Goal: Register for event/course

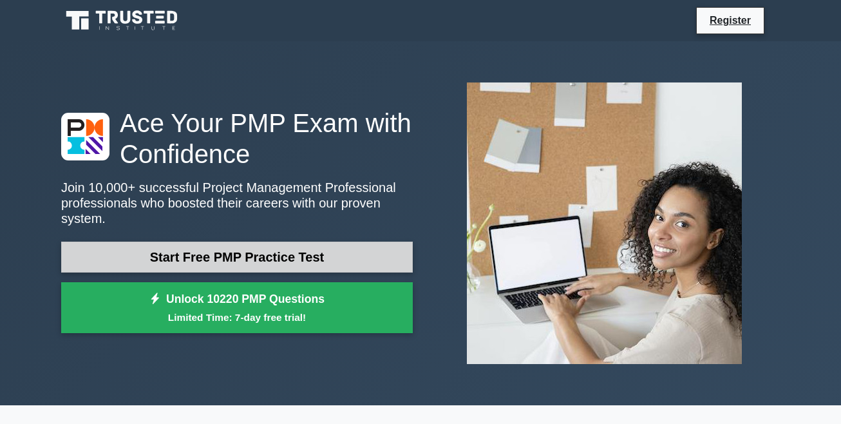
click at [241, 261] on link "Start Free PMP Practice Test" at bounding box center [237, 256] width 352 height 31
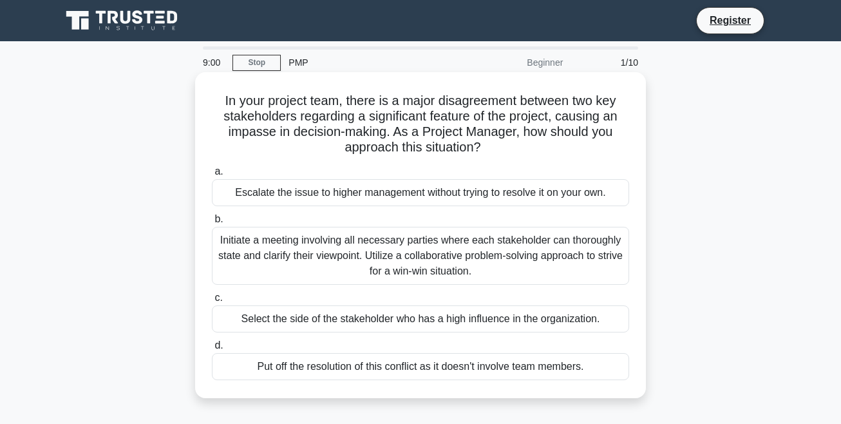
click at [366, 259] on div "Initiate a meeting involving all necessary parties where each stakeholder can t…" at bounding box center [420, 256] width 417 height 58
click at [212, 223] on input "b. Initiate a meeting involving all necessary parties where each stakeholder ca…" at bounding box center [212, 219] width 0 height 8
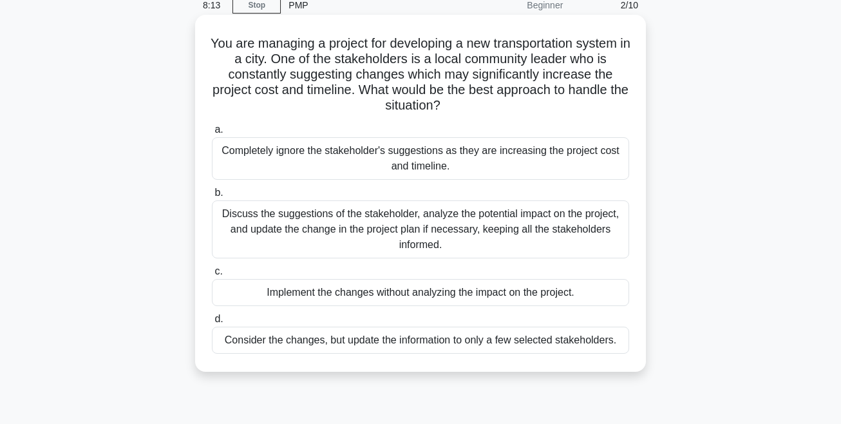
scroll to position [65, 0]
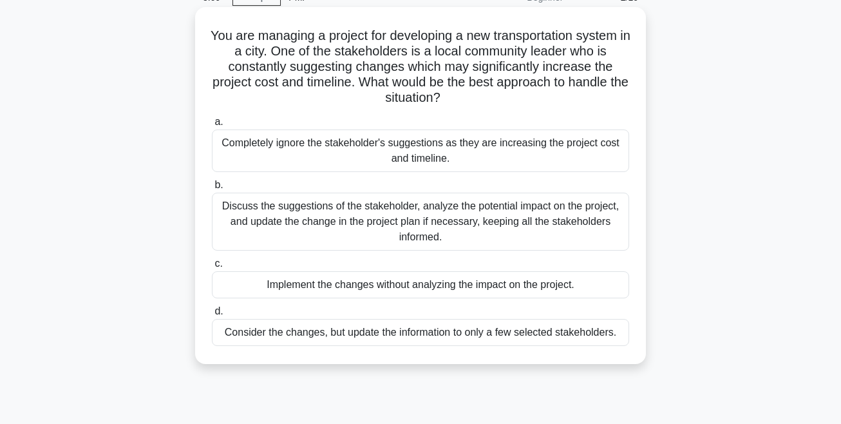
click at [462, 211] on div "Discuss the suggestions of the stakeholder, analyze the potential impact on the…" at bounding box center [420, 222] width 417 height 58
click at [212, 189] on input "b. Discuss the suggestions of the stakeholder, analyze the potential impact on …" at bounding box center [212, 185] width 0 height 8
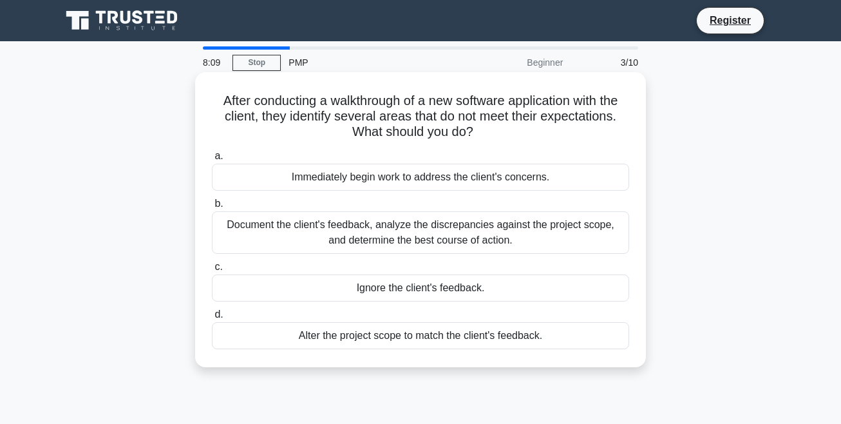
scroll to position [0, 0]
click at [426, 238] on div "Document the client's feedback, analyze the discrepancies against the project s…" at bounding box center [420, 232] width 417 height 42
click at [212, 208] on input "b. Document the client's feedback, analyze the discrepancies against the projec…" at bounding box center [212, 204] width 0 height 8
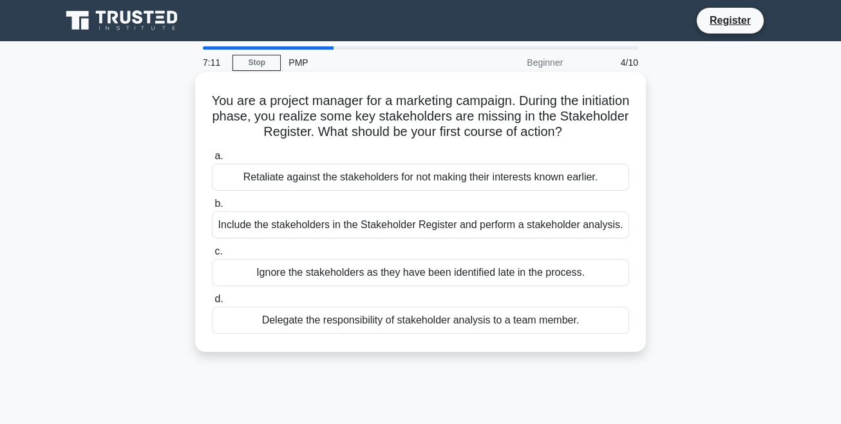
click at [340, 229] on div "Include the stakeholders in the Stakeholder Register and perform a stakeholder …" at bounding box center [420, 224] width 417 height 27
click at [212, 208] on input "b. Include the stakeholders in the Stakeholder Register and perform a stakehold…" at bounding box center [212, 204] width 0 height 8
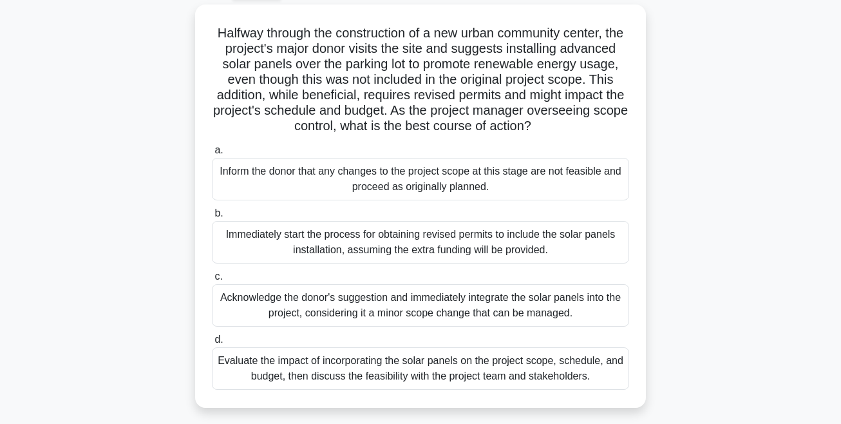
scroll to position [73, 0]
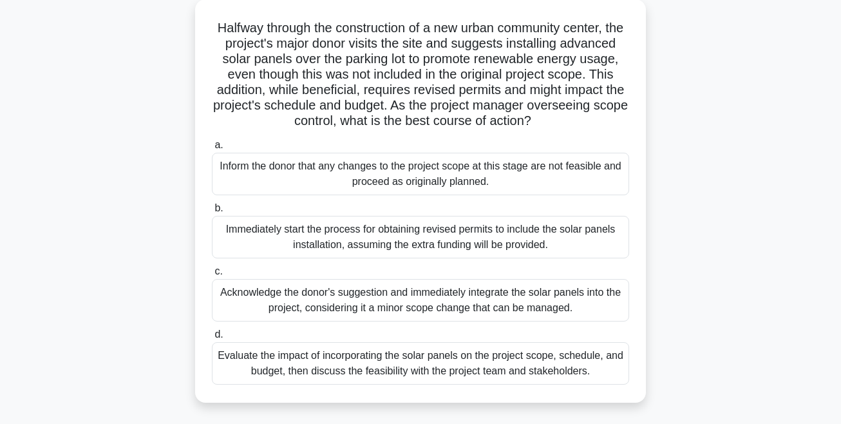
click at [422, 377] on div "Evaluate the impact of incorporating the solar panels on the project scope, sch…" at bounding box center [420, 363] width 417 height 42
click at [212, 339] on input "d. Evaluate the impact of incorporating the solar panels on the project scope, …" at bounding box center [212, 334] width 0 height 8
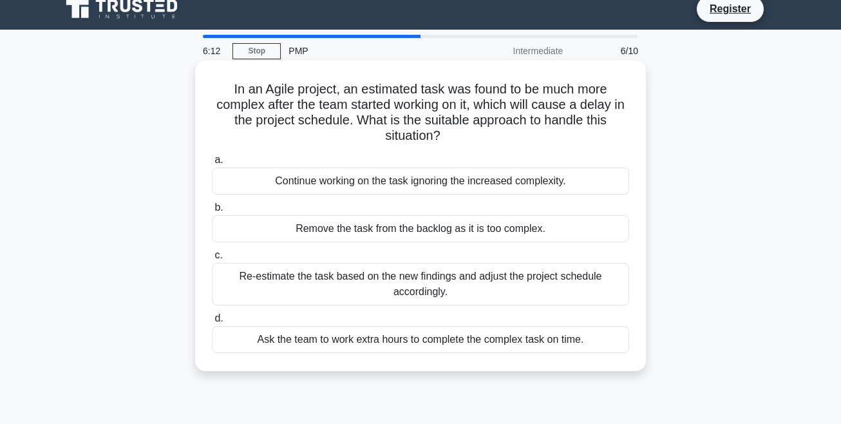
scroll to position [0, 0]
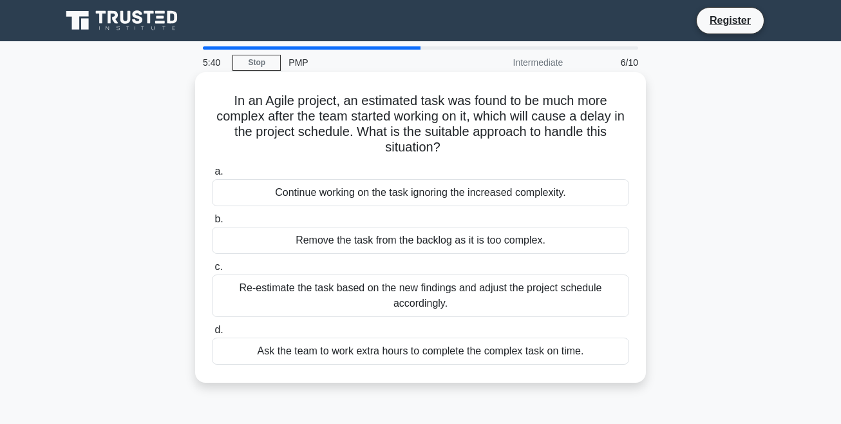
click at [354, 294] on div "Re-estimate the task based on the new findings and adjust the project schedule …" at bounding box center [420, 295] width 417 height 42
click at [212, 271] on input "c. Re-estimate the task based on the new findings and adjust the project schedu…" at bounding box center [212, 267] width 0 height 8
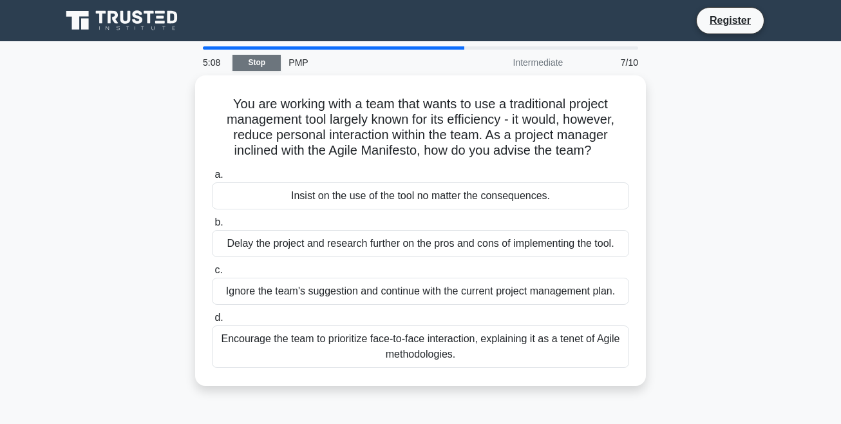
click at [253, 59] on link "Stop" at bounding box center [256, 63] width 48 height 16
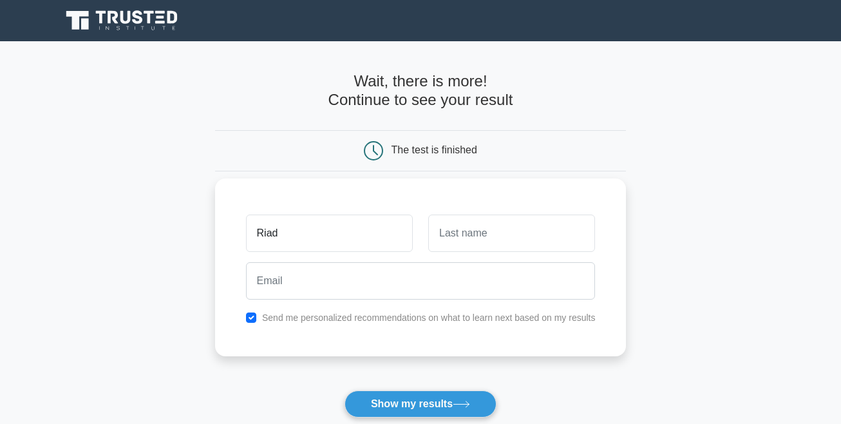
type input "Riad"
click at [500, 231] on input "text" at bounding box center [511, 232] width 167 height 37
type input "Boudj"
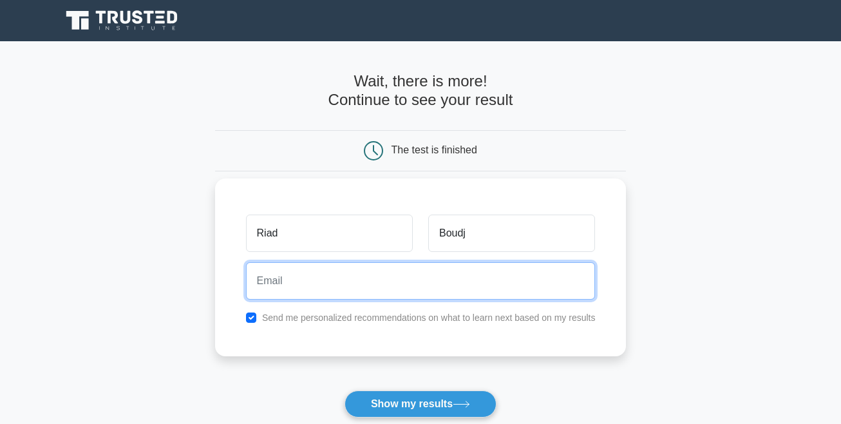
click at [459, 279] on input "email" at bounding box center [421, 280] width 350 height 37
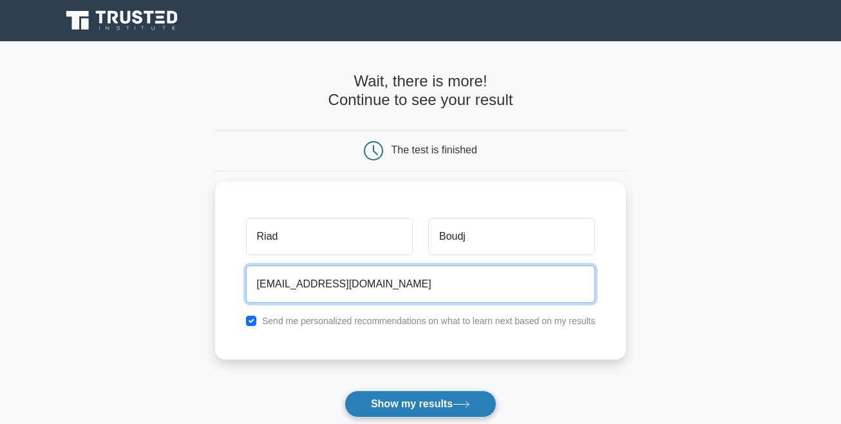
type input "riad.boudjerada@gmail.com"
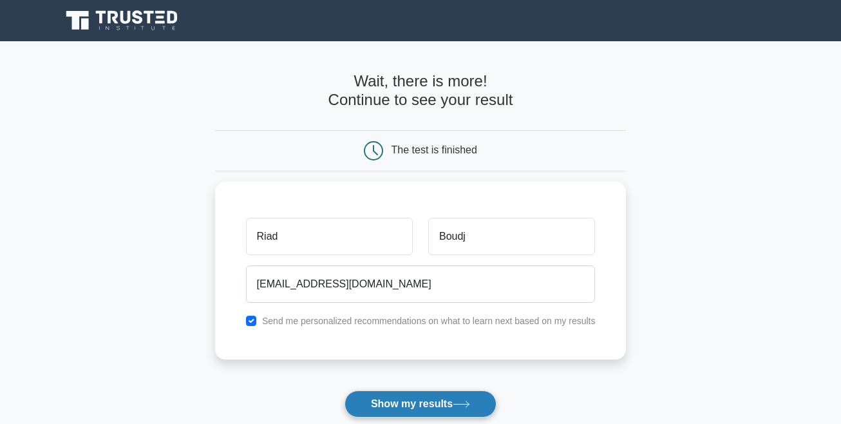
click at [409, 408] on button "Show my results" at bounding box center [420, 403] width 152 height 27
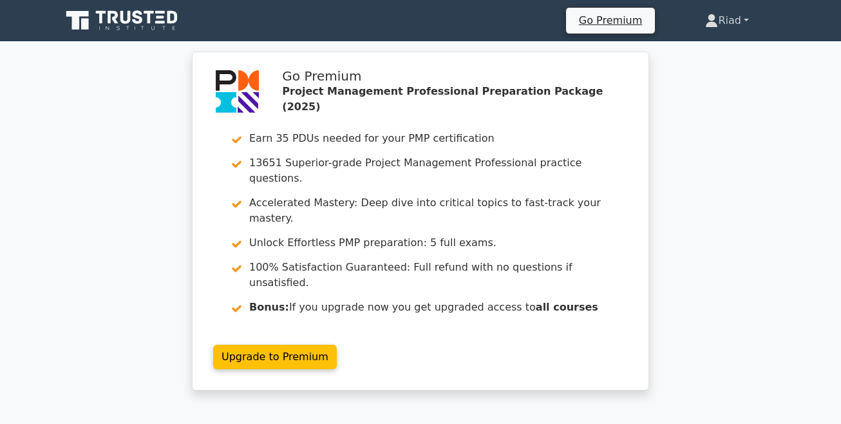
click at [722, 30] on link "Riad" at bounding box center [727, 21] width 106 height 26
click at [754, 167] on div "Go Premium Project Management Professional Preparation Package (2025) Earn 35 P…" at bounding box center [420, 229] width 841 height 354
click at [728, 19] on link "Riad" at bounding box center [727, 21] width 106 height 26
click at [702, 44] on link "Profile" at bounding box center [726, 51] width 102 height 21
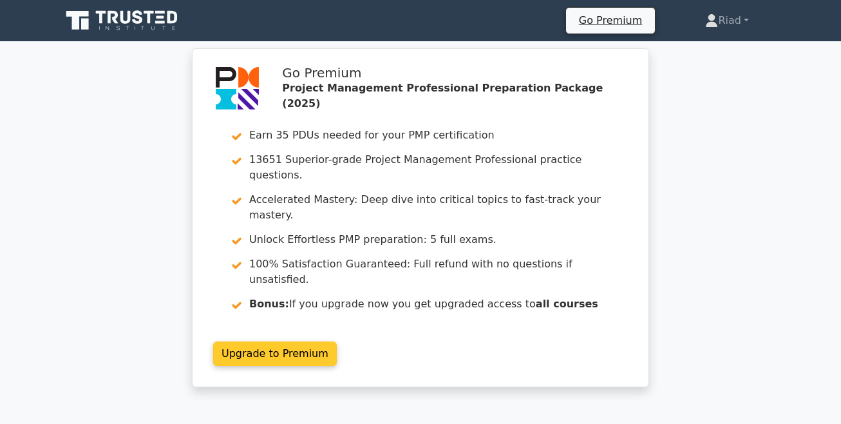
scroll to position [88, 0]
